Goal: Information Seeking & Learning: Learn about a topic

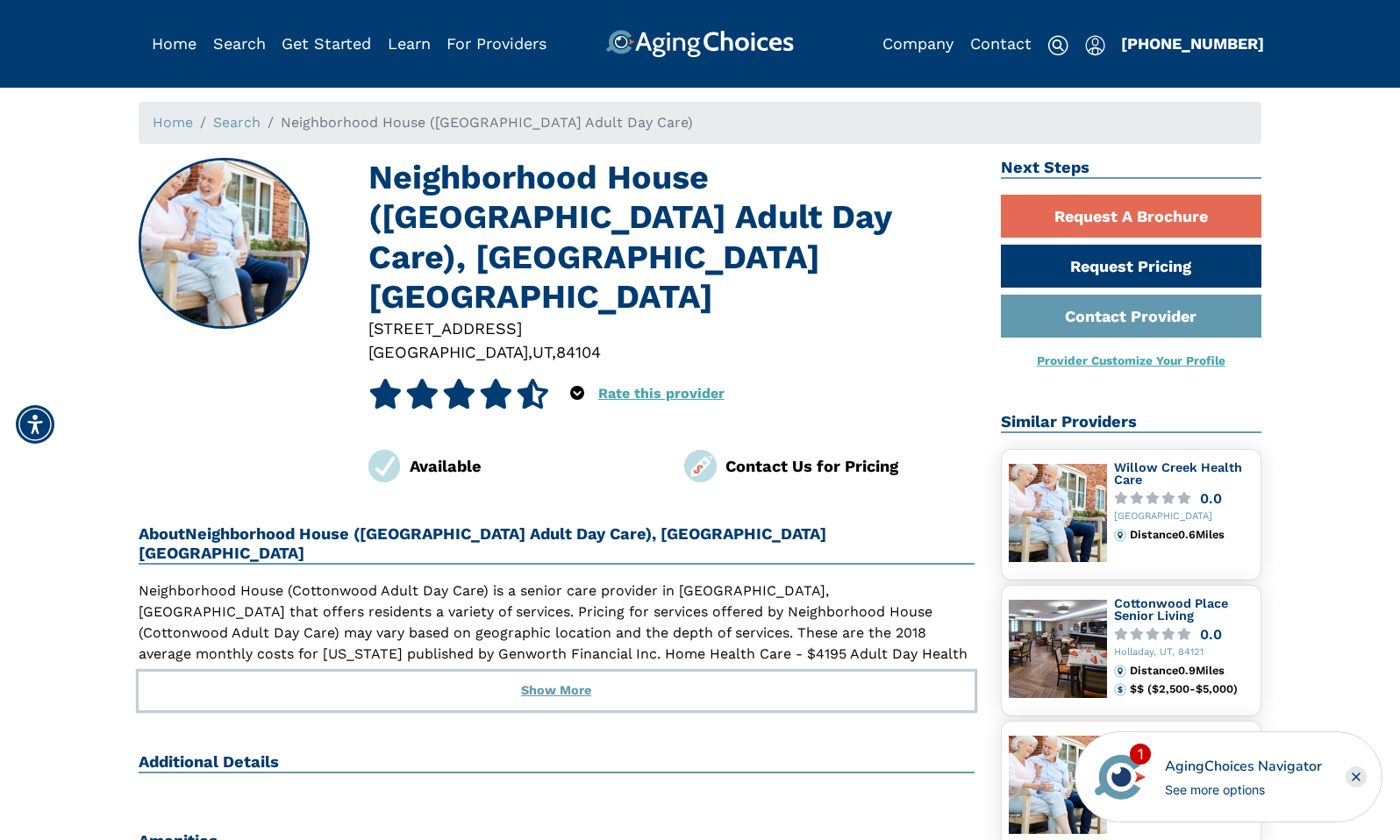
click at [561, 671] on button "Show More" at bounding box center [557, 690] width 836 height 39
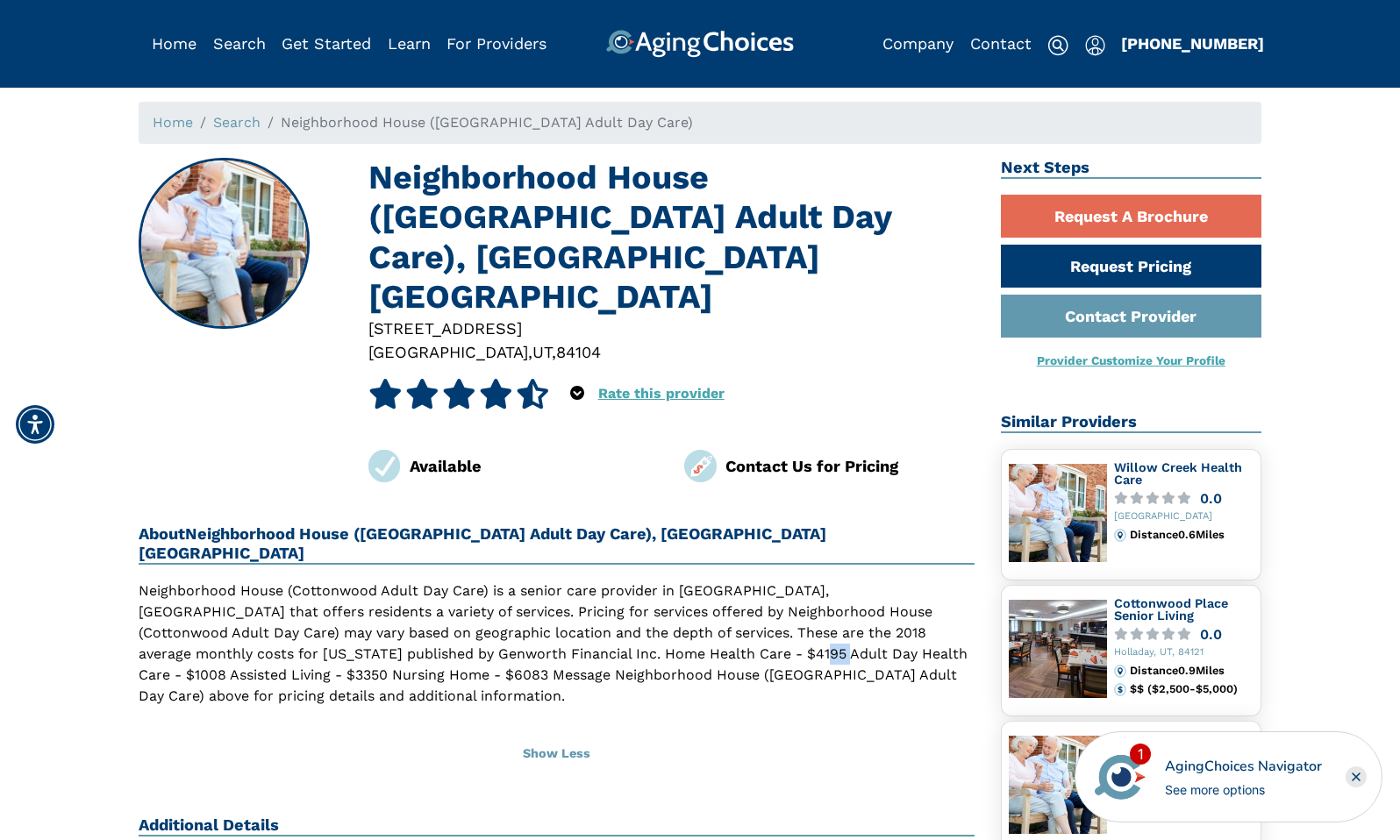
drag, startPoint x: 660, startPoint y: 554, endPoint x: 642, endPoint y: 556, distance: 18.1
click at [642, 580] on p "Neighborhood House (Cottonwood Adult Day Care) is a senior care provider in [GE…" at bounding box center [557, 643] width 836 height 126
click at [968, 580] on p "Neighborhood House (Cottonwood Adult Day Care) is a senior care provider in [GE…" at bounding box center [557, 643] width 836 height 126
drag, startPoint x: 980, startPoint y: 496, endPoint x: 1177, endPoint y: 653, distance: 251.9
click at [982, 498] on div "Neighborhood House ([GEOGRAPHIC_DATA] Adult Day Care), [GEOGRAPHIC_DATA] [GEOGR…" at bounding box center [556, 832] width 862 height 1349
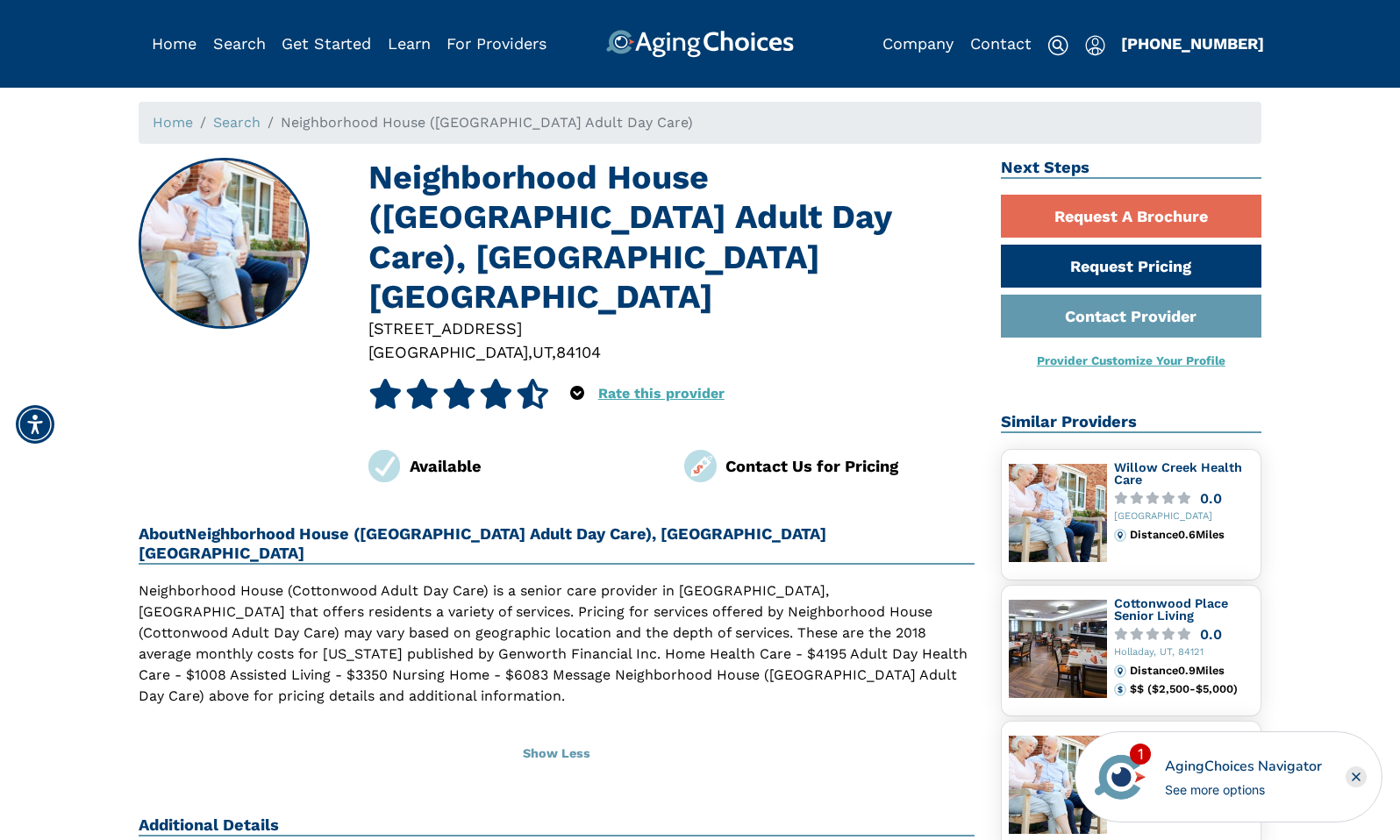
click at [1359, 777] on rect "Close" at bounding box center [1355, 776] width 21 height 21
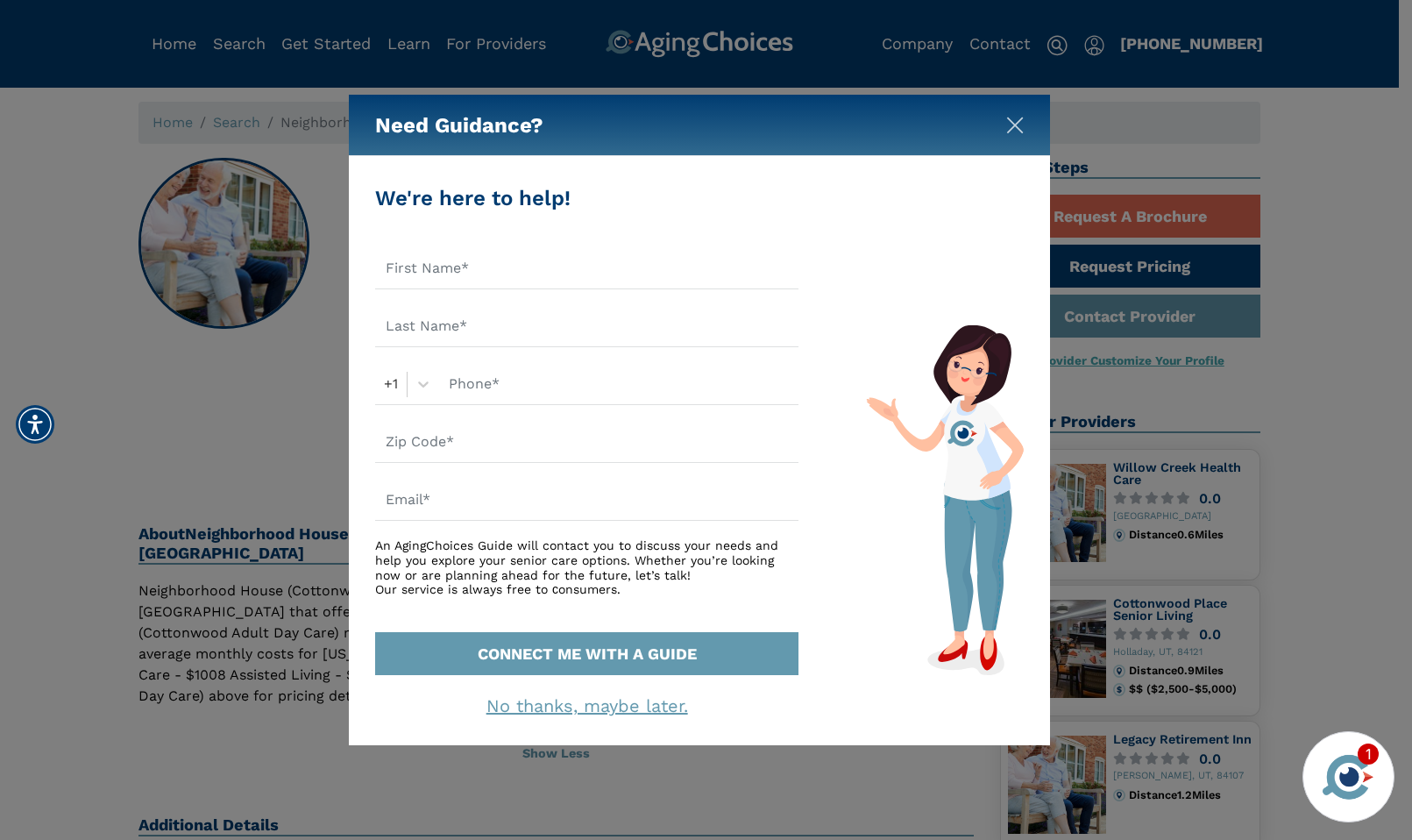
click at [1009, 123] on img "Close" at bounding box center [1014, 125] width 17 height 17
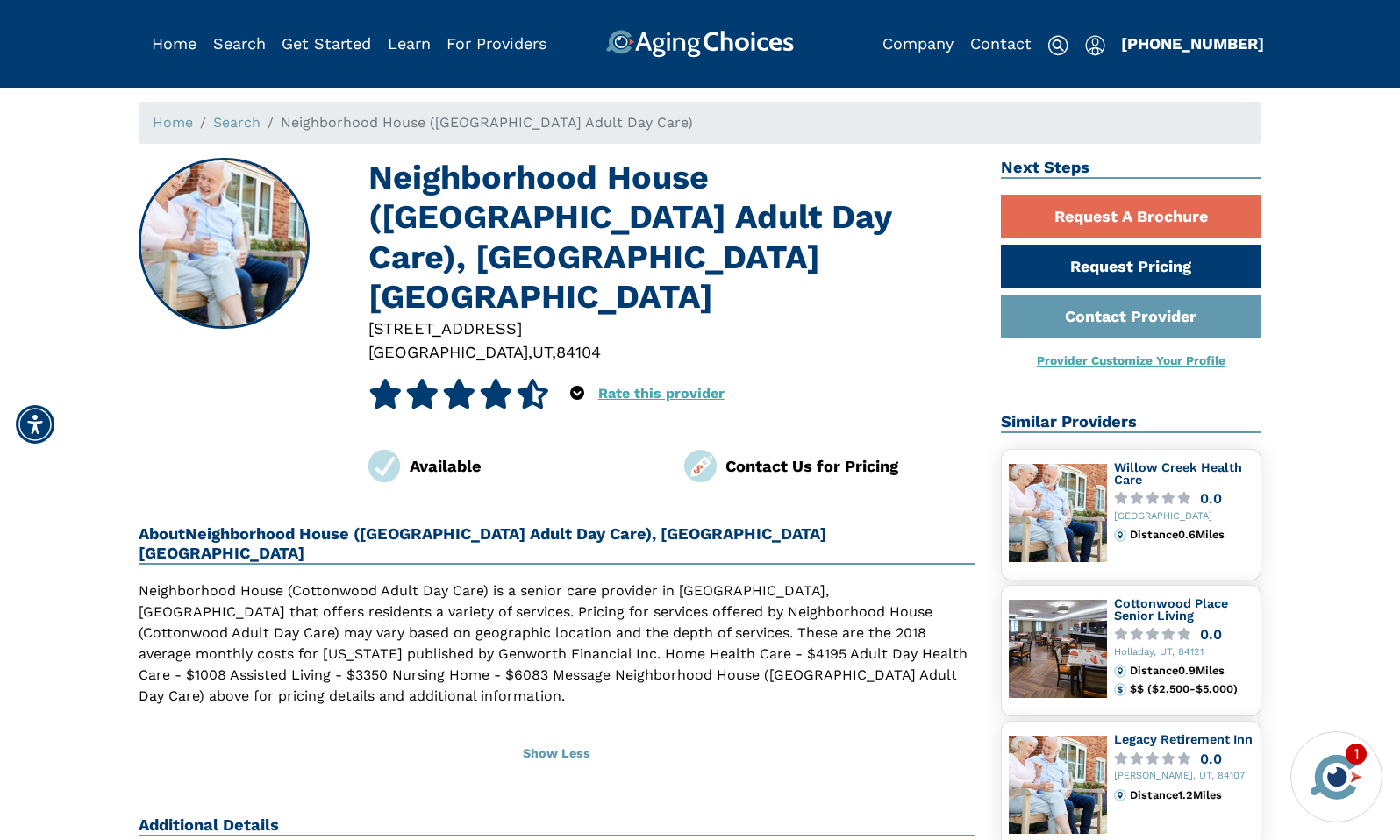
click at [976, 171] on div "Neighborhood House ([GEOGRAPHIC_DATA] Adult Day Care), [GEOGRAPHIC_DATA] [GEOGR…" at bounding box center [556, 832] width 862 height 1349
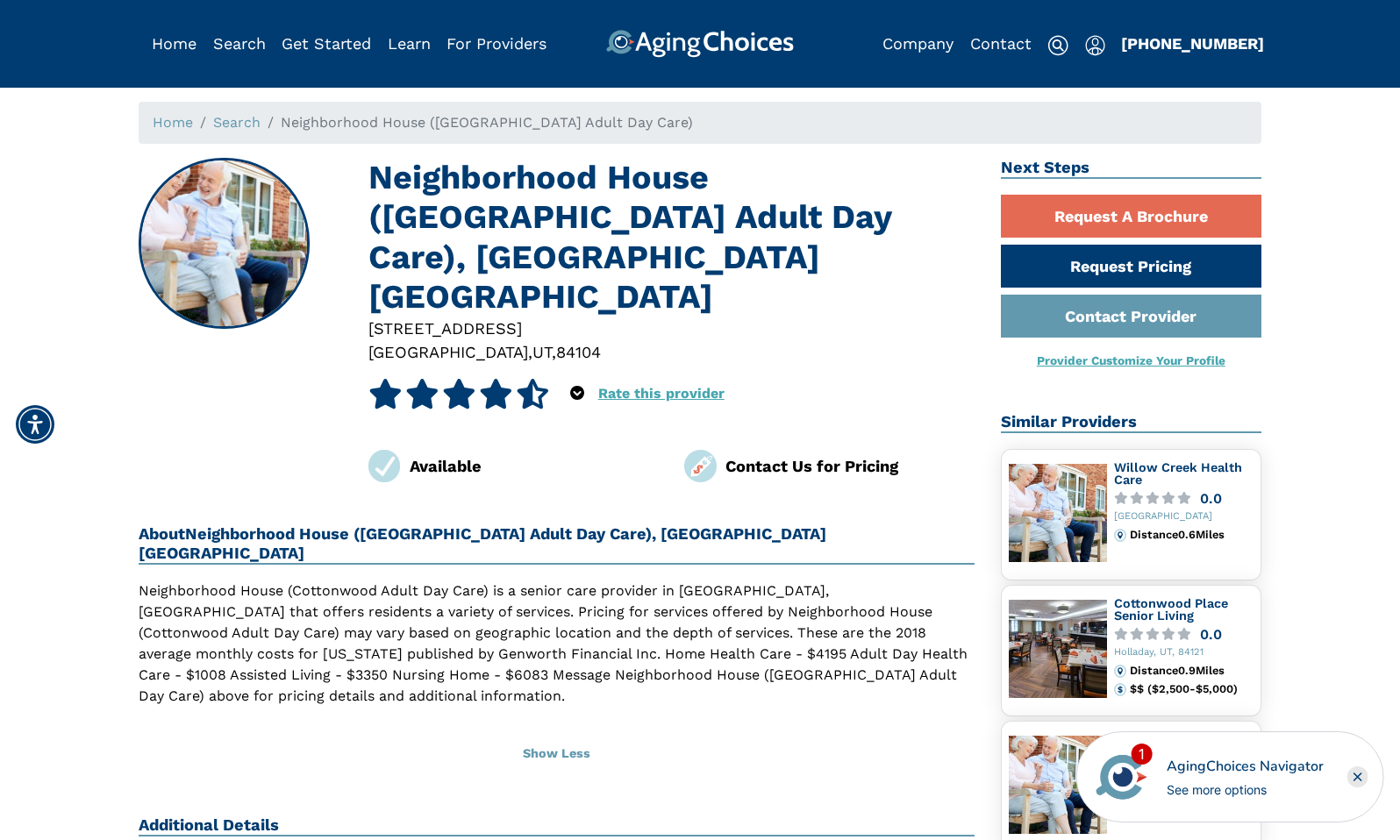
click at [971, 184] on h1 "Neighborhood House ([GEOGRAPHIC_DATA] Adult Day Care), [GEOGRAPHIC_DATA] [GEOGR…" at bounding box center [671, 237] width 606 height 159
